Goal: Task Accomplishment & Management: Manage account settings

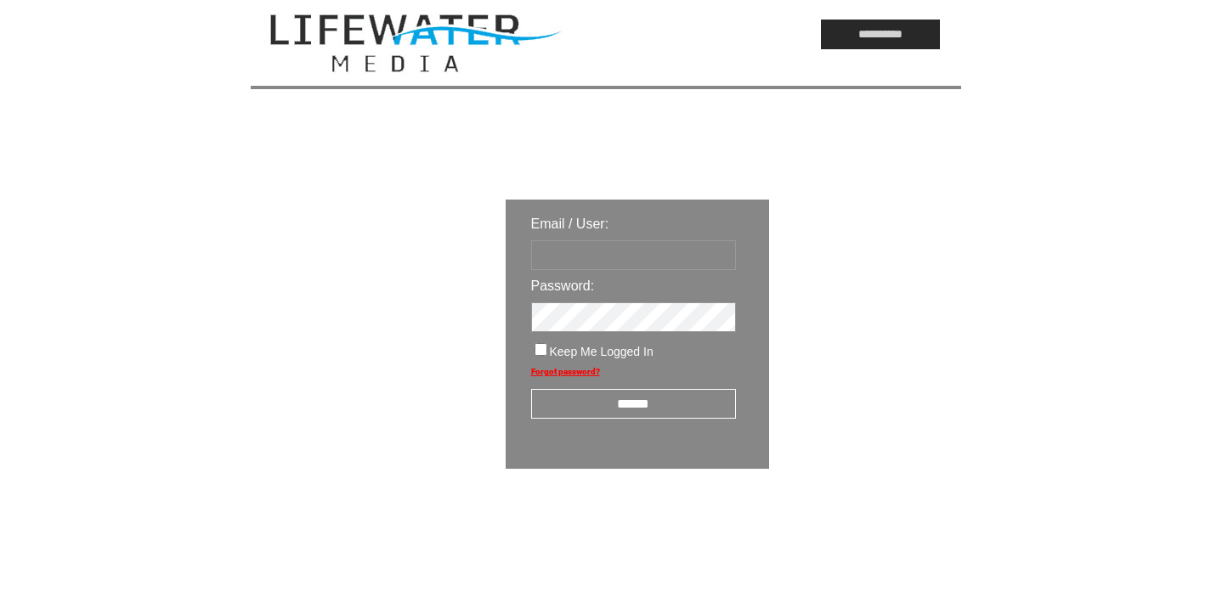
type input "*********"
click at [624, 418] on input "******" at bounding box center [633, 404] width 205 height 30
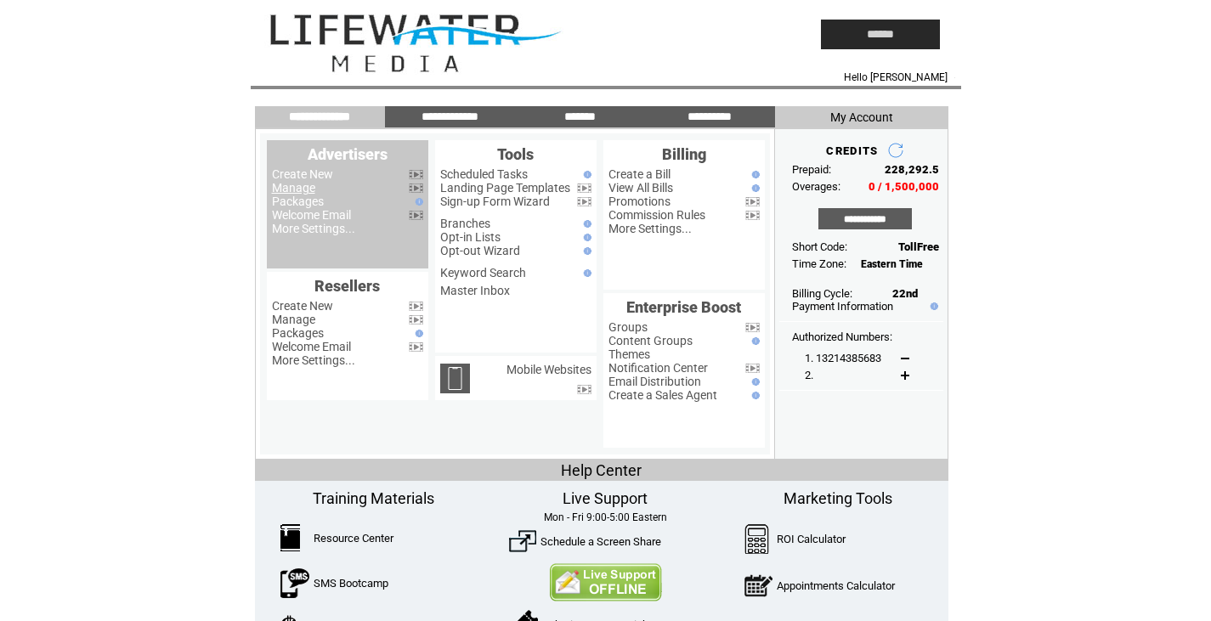
click at [293, 186] on link "Manage" at bounding box center [293, 188] width 43 height 14
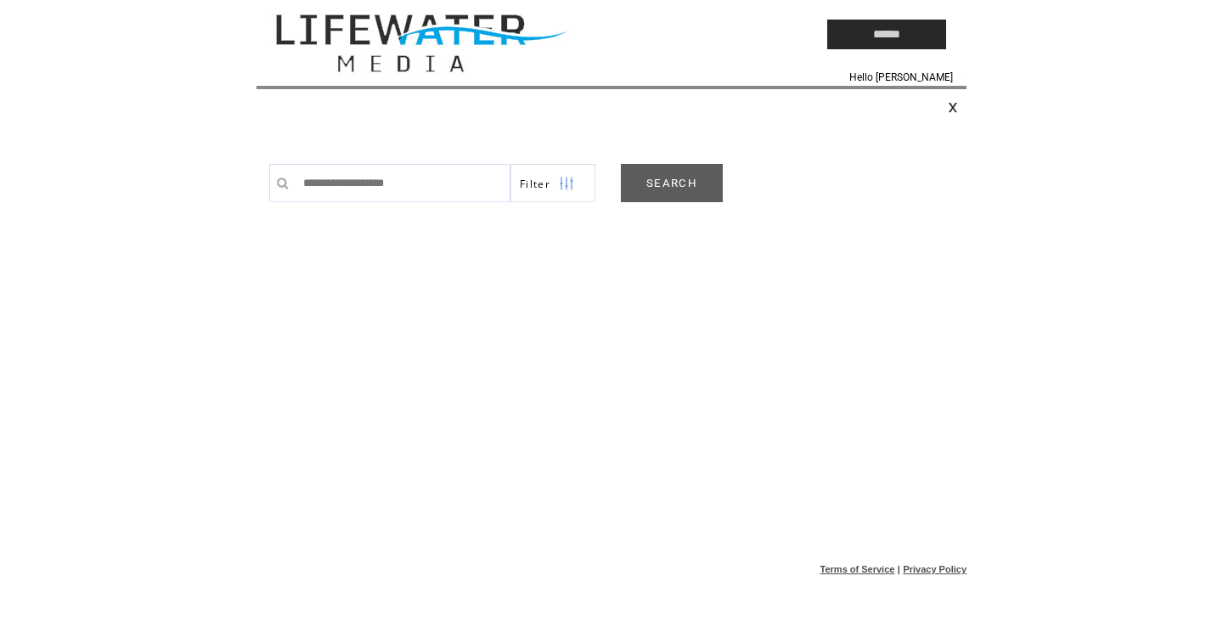
click at [643, 179] on link "SEARCH" at bounding box center [672, 183] width 102 height 38
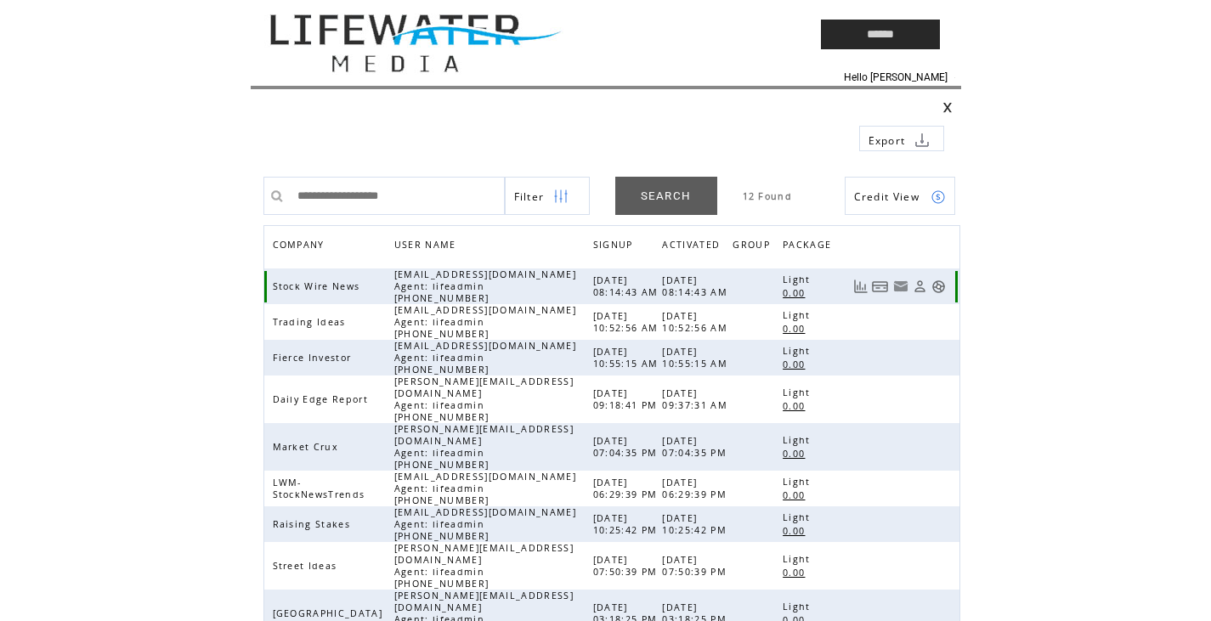
click at [935, 285] on link at bounding box center [938, 287] width 14 height 14
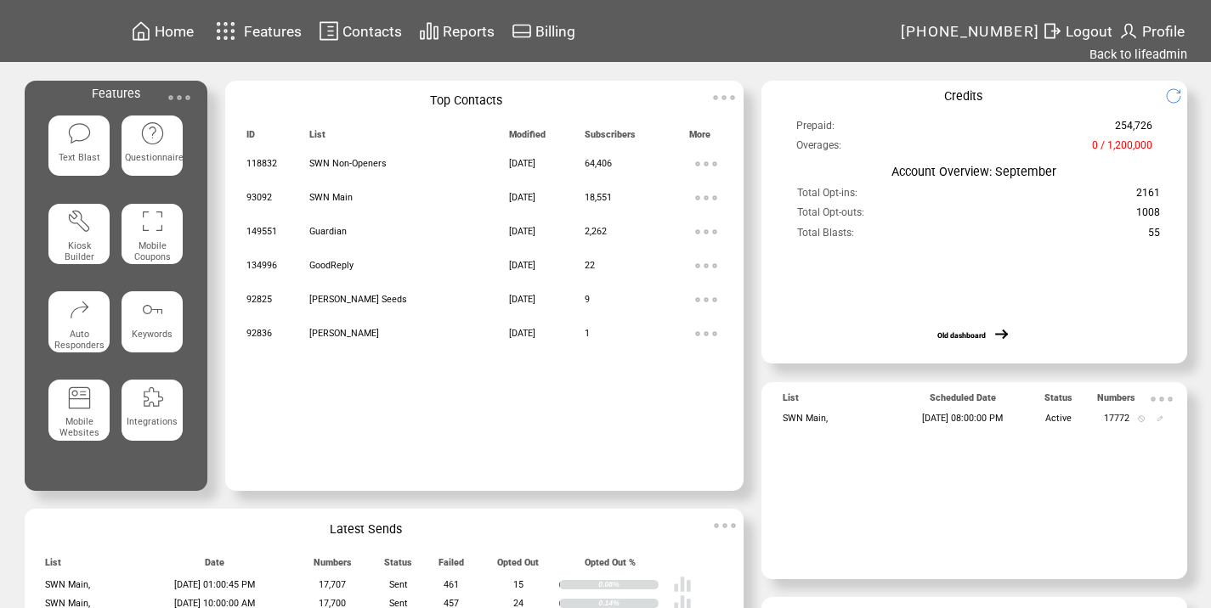
click at [196, 88] on img at bounding box center [179, 98] width 34 height 34
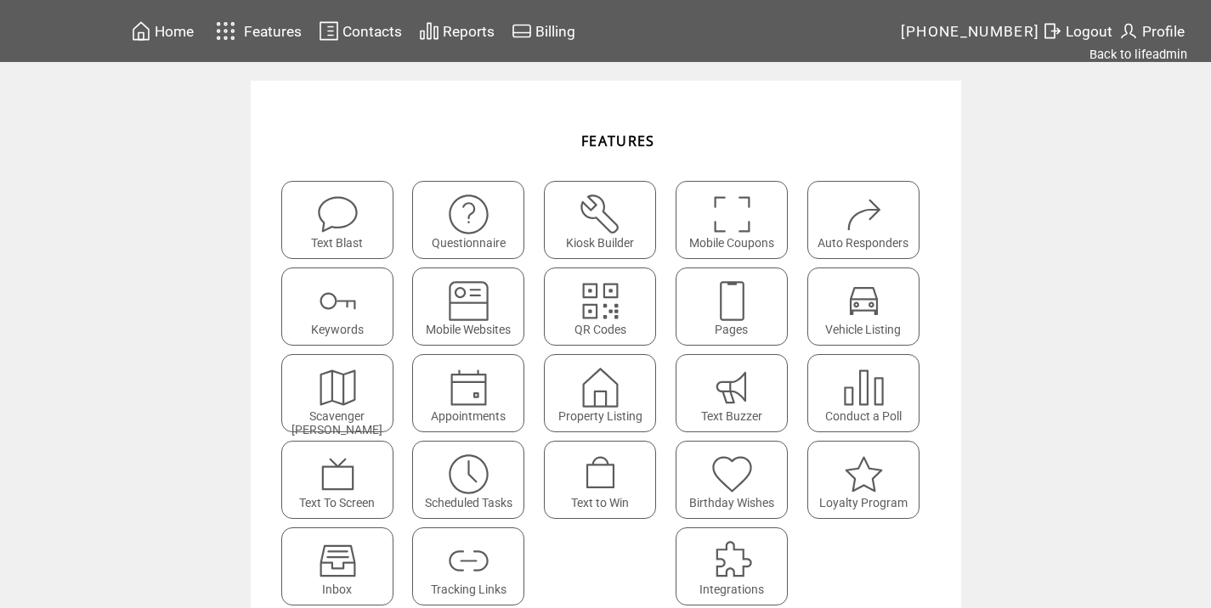
click at [455, 481] on img at bounding box center [468, 474] width 45 height 45
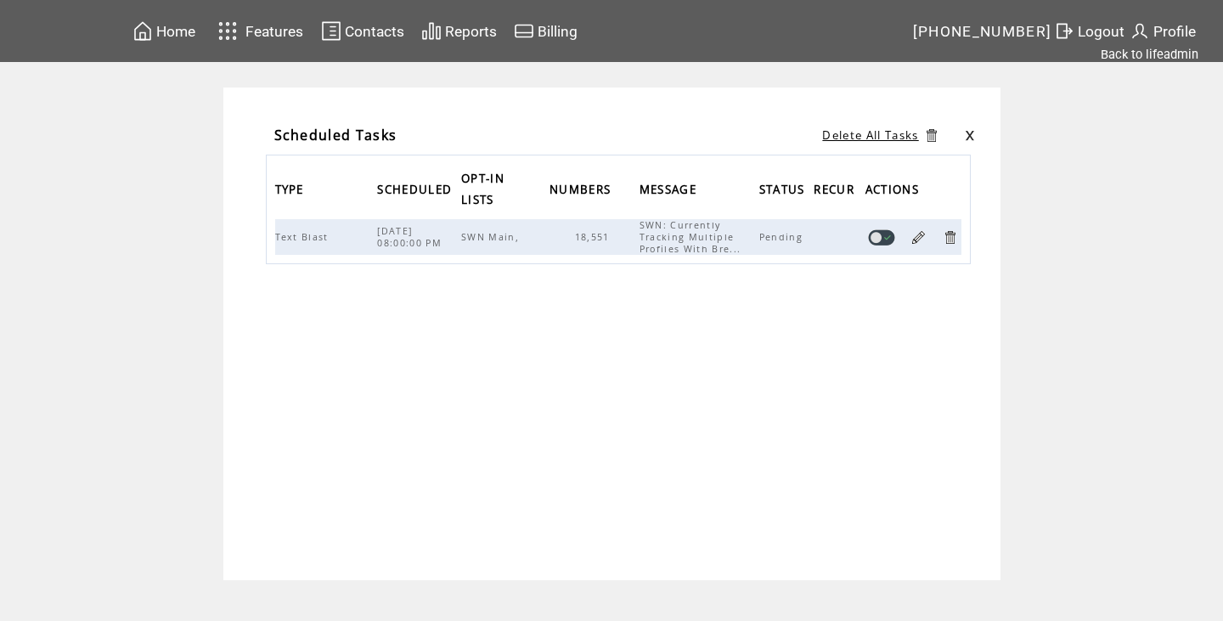
click at [952, 242] on link at bounding box center [950, 237] width 16 height 16
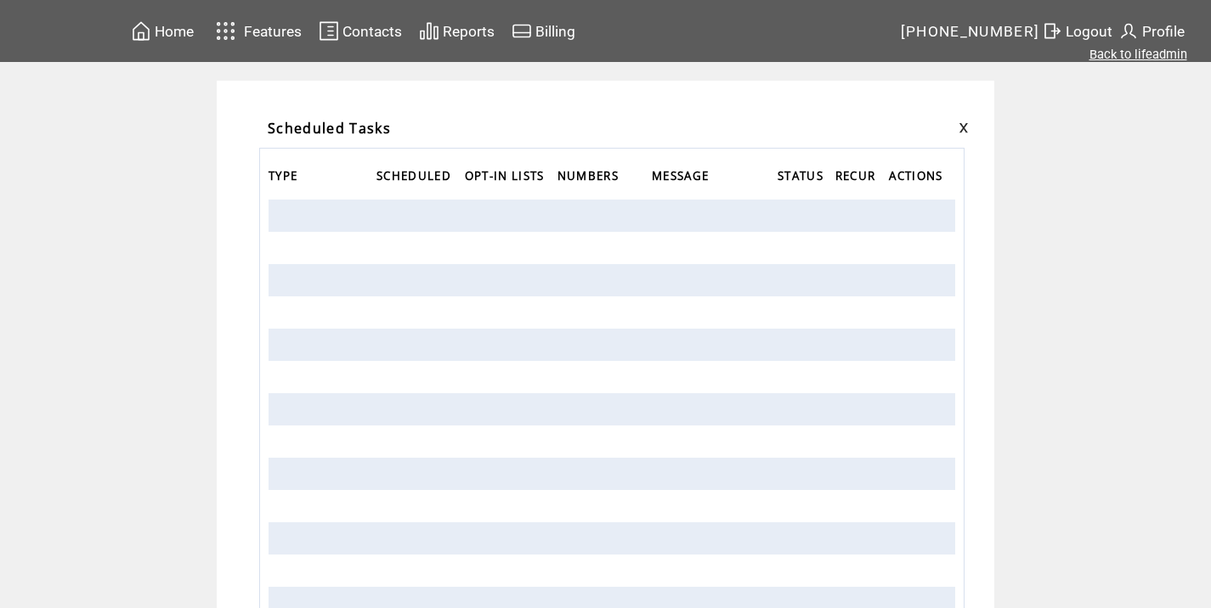
click at [1126, 56] on link "Back to lifeadmin" at bounding box center [1138, 54] width 98 height 15
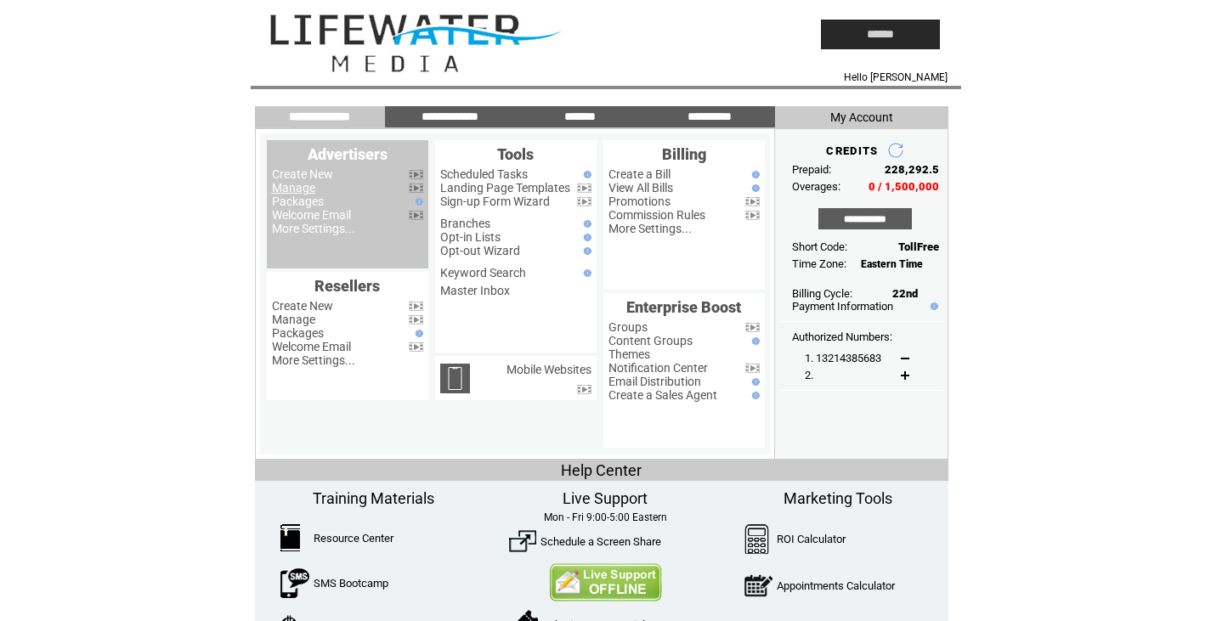
click at [287, 190] on link "Manage" at bounding box center [293, 188] width 43 height 14
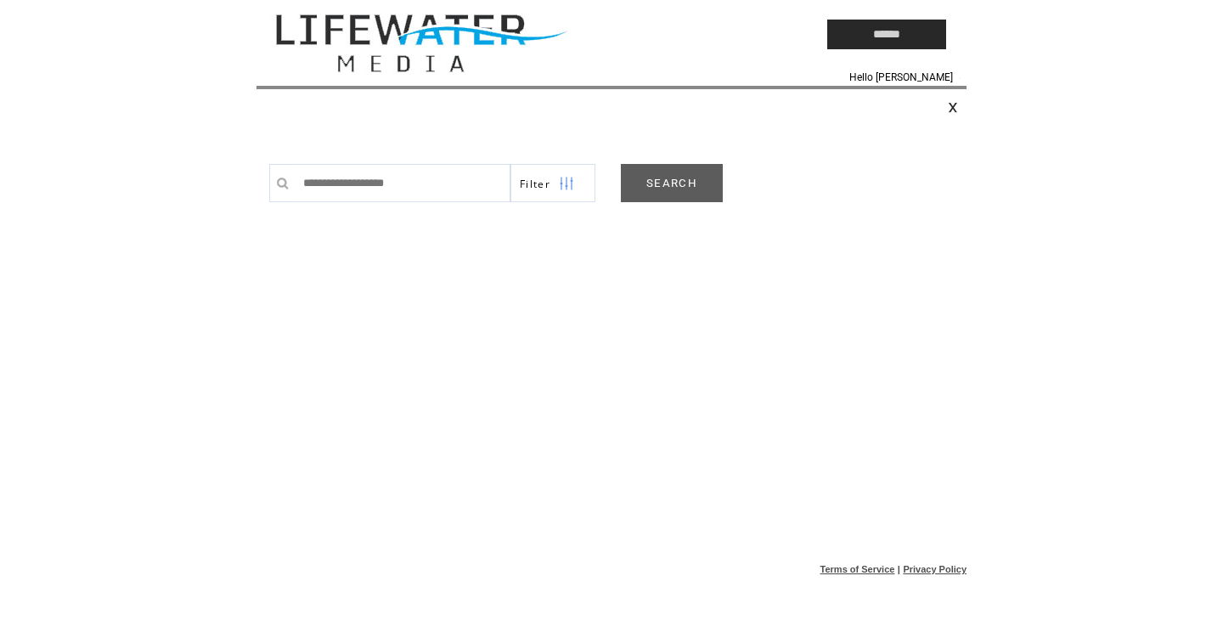
click at [631, 172] on link "SEARCH" at bounding box center [672, 183] width 102 height 38
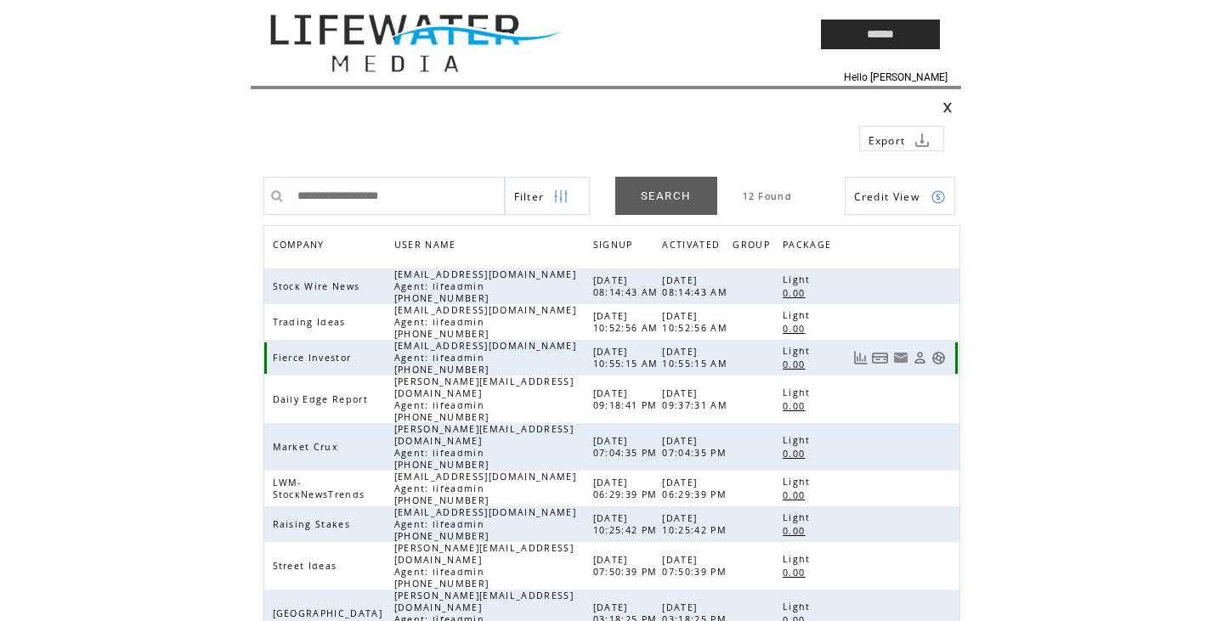
click at [929, 357] on td at bounding box center [929, 357] width 4 height 15
click at [941, 356] on link at bounding box center [938, 358] width 14 height 14
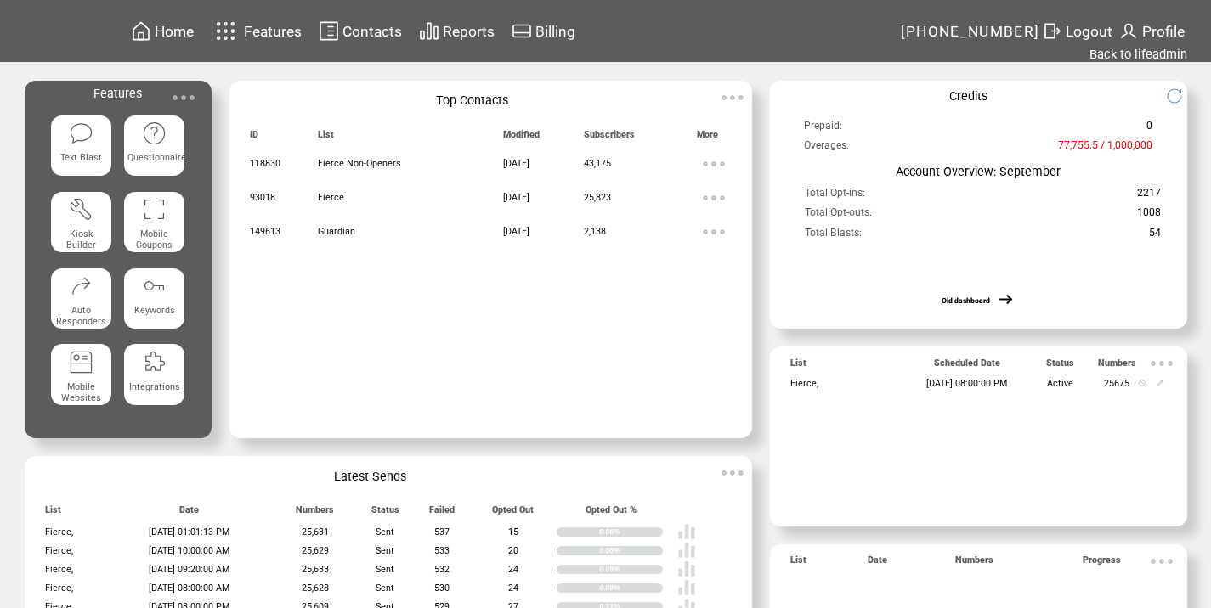
click at [187, 98] on img at bounding box center [184, 98] width 34 height 34
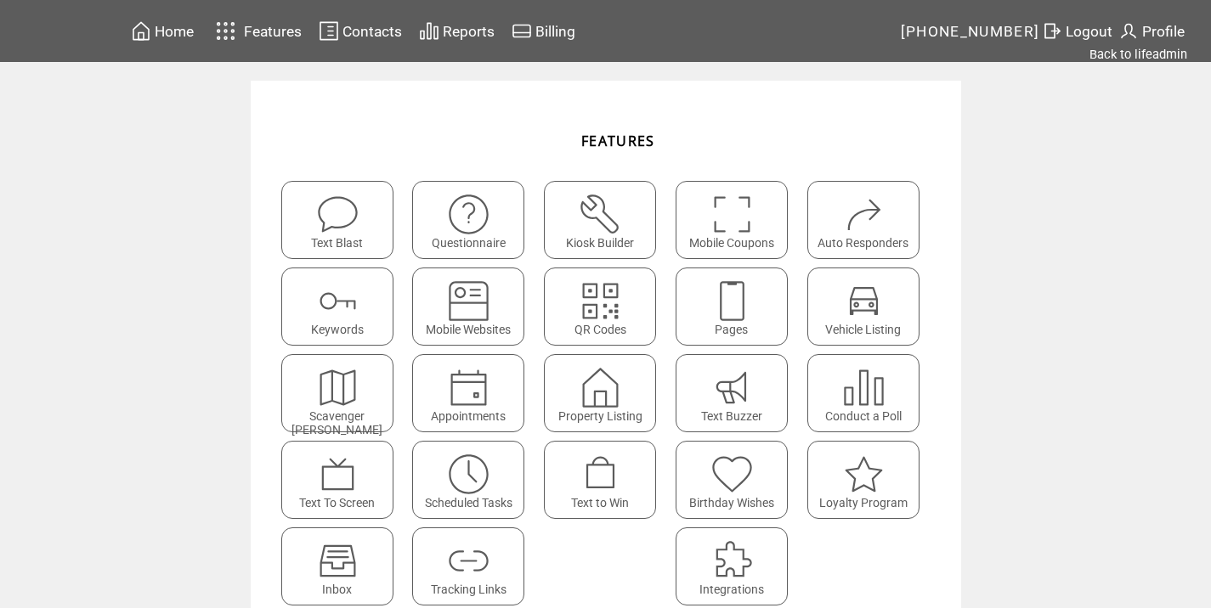
click at [466, 454] on img at bounding box center [468, 474] width 45 height 45
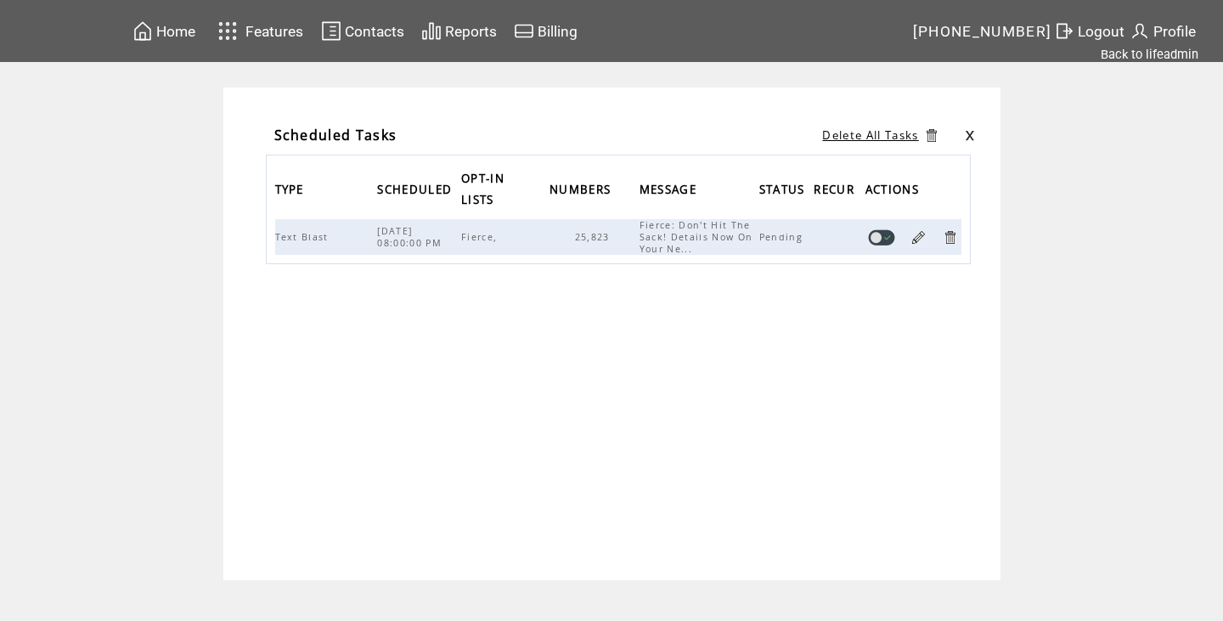
click at [950, 235] on link at bounding box center [950, 237] width 16 height 16
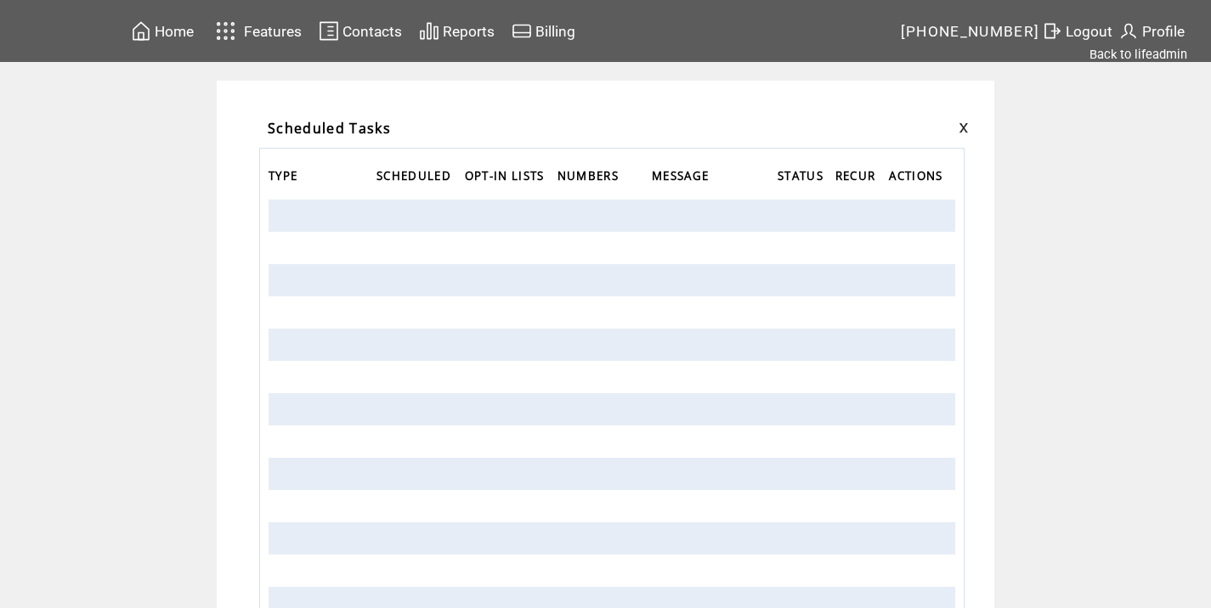
click at [1093, 23] on span "Logout" at bounding box center [1088, 31] width 47 height 17
